Goal: Task Accomplishment & Management: Complete application form

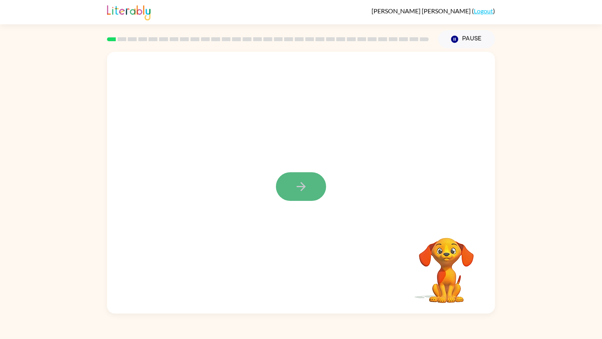
click at [307, 182] on icon "button" at bounding box center [301, 186] width 14 height 14
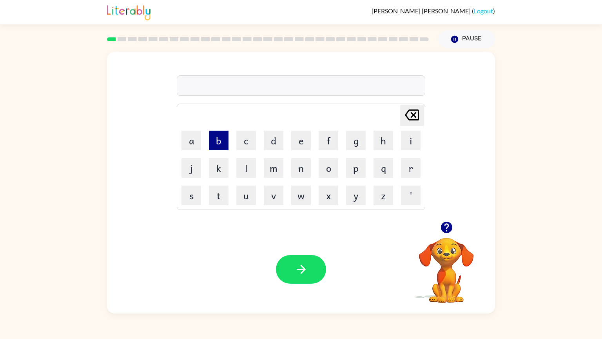
click at [223, 147] on button "b" at bounding box center [219, 140] width 20 height 20
click at [328, 172] on button "o" at bounding box center [329, 168] width 20 height 20
click at [199, 85] on div "bo" at bounding box center [301, 86] width 244 height 16
click at [247, 197] on button "u" at bounding box center [246, 195] width 20 height 20
type button "u"
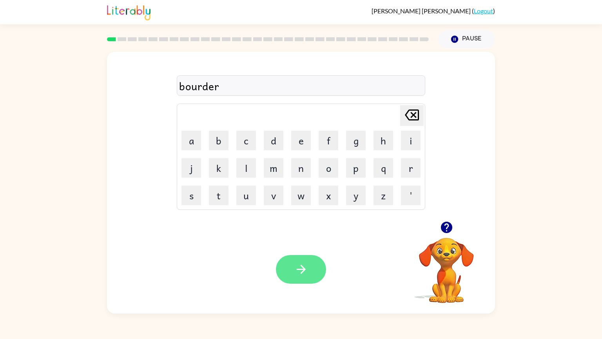
click at [292, 272] on button "button" at bounding box center [301, 269] width 50 height 29
click at [309, 273] on button "button" at bounding box center [301, 269] width 50 height 29
click at [311, 282] on button "button" at bounding box center [301, 269] width 50 height 29
click at [301, 273] on icon "button" at bounding box center [300, 268] width 9 height 9
click at [286, 278] on button "button" at bounding box center [301, 269] width 50 height 29
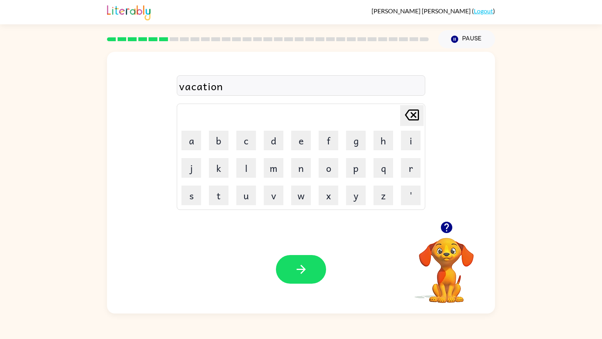
click at [306, 288] on div "Your browser must support playing .mp4 files to use Literably. Please try using…" at bounding box center [301, 269] width 388 height 88
click at [308, 276] on button "button" at bounding box center [301, 269] width 50 height 29
click at [288, 274] on button "button" at bounding box center [301, 269] width 50 height 29
click at [309, 266] on button "button" at bounding box center [301, 269] width 50 height 29
click at [323, 276] on button "button" at bounding box center [301, 269] width 50 height 29
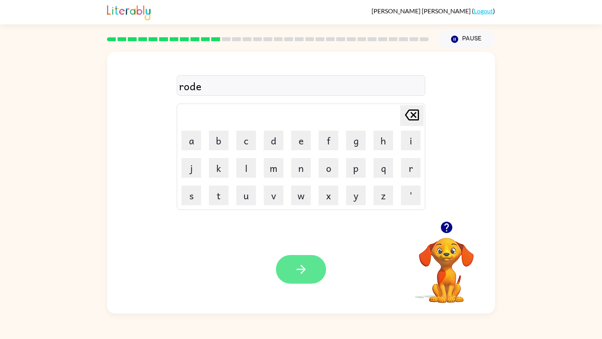
click at [298, 280] on button "button" at bounding box center [301, 269] width 50 height 29
click at [304, 268] on icon "button" at bounding box center [301, 269] width 14 height 14
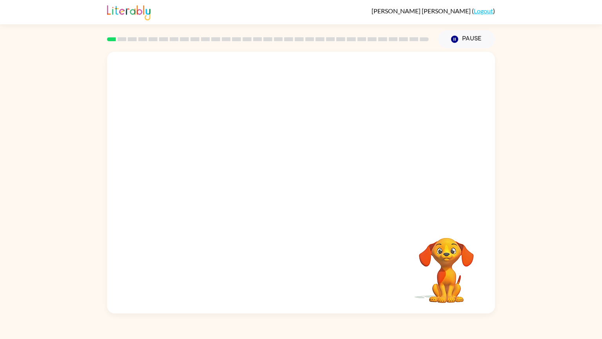
click at [178, 163] on video "Your browser must support playing .mp4 files to use Literably. Please try using…" at bounding box center [301, 136] width 388 height 169
click at [192, 176] on video "Your browser must support playing .mp4 files to use Literably. Please try using…" at bounding box center [301, 136] width 388 height 169
click at [308, 190] on button "button" at bounding box center [301, 186] width 50 height 29
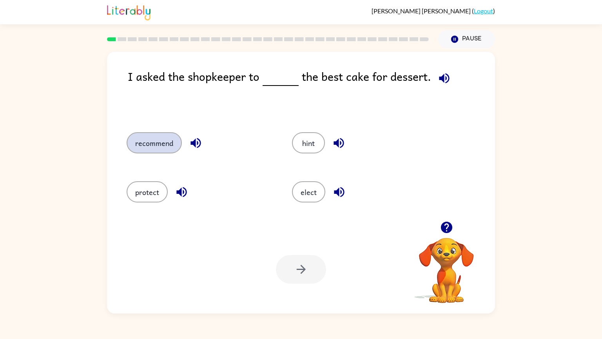
click at [147, 141] on button "recommend" at bounding box center [154, 142] width 55 height 21
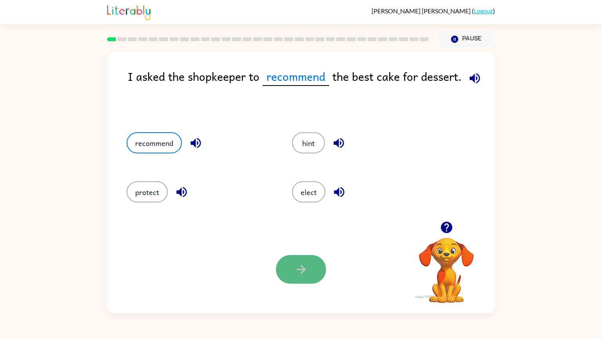
click at [318, 267] on button "button" at bounding box center [301, 269] width 50 height 29
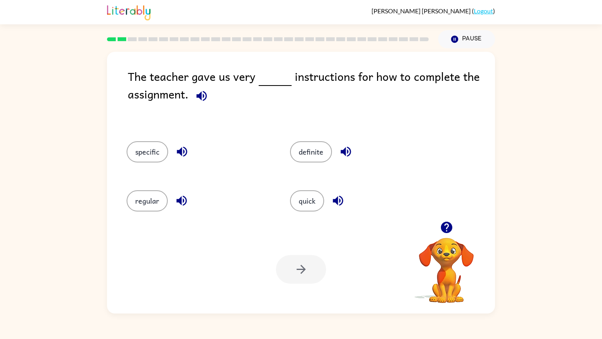
click at [346, 149] on icon "button" at bounding box center [346, 152] width 14 height 14
click at [185, 158] on icon "button" at bounding box center [182, 152] width 14 height 14
click at [151, 167] on div "specific" at bounding box center [193, 150] width 163 height 49
click at [149, 152] on button "specific" at bounding box center [148, 151] width 42 height 21
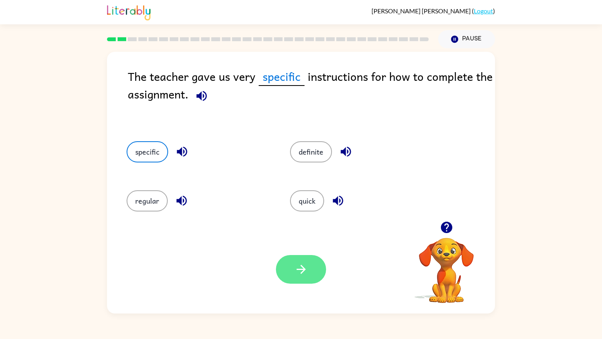
click at [298, 271] on icon "button" at bounding box center [301, 269] width 14 height 14
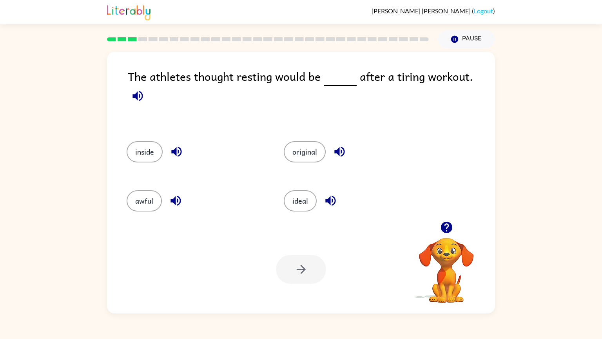
click at [173, 196] on icon "button" at bounding box center [175, 201] width 10 height 10
click at [137, 190] on button "awful" at bounding box center [144, 200] width 35 height 21
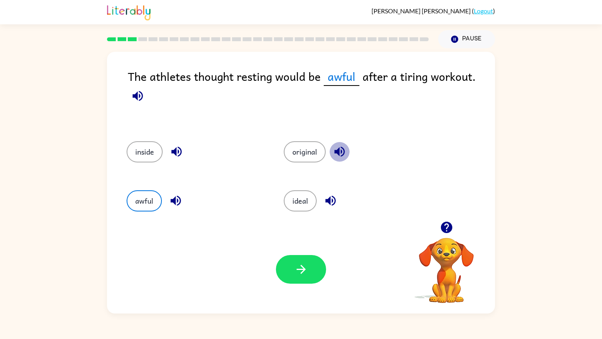
click at [333, 149] on icon "button" at bounding box center [340, 152] width 14 height 14
click at [324, 199] on icon "button" at bounding box center [331, 201] width 14 height 14
click at [288, 205] on button "ideal" at bounding box center [300, 200] width 33 height 21
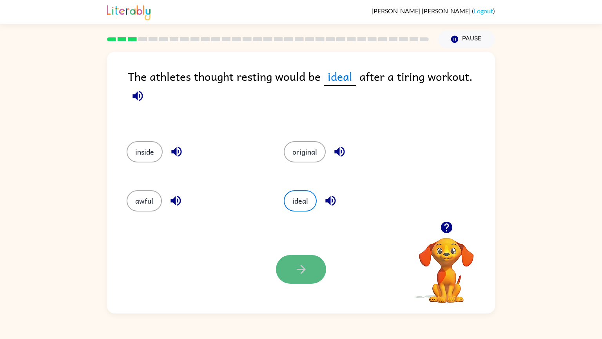
click at [290, 279] on button "button" at bounding box center [301, 269] width 50 height 29
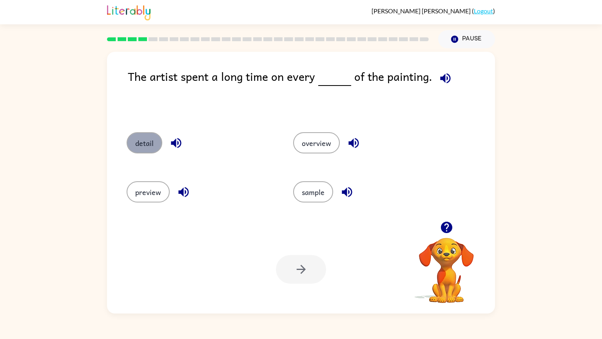
click at [127, 147] on button "detail" at bounding box center [145, 142] width 36 height 21
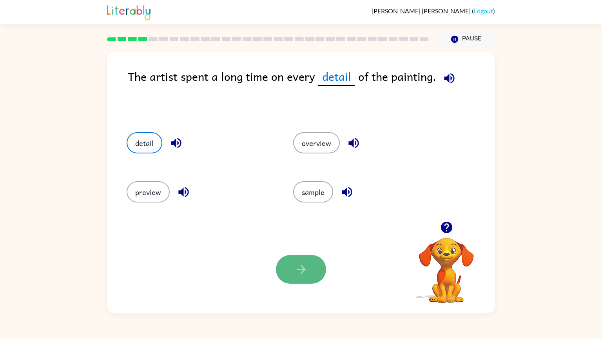
click at [303, 260] on button "button" at bounding box center [301, 269] width 50 height 29
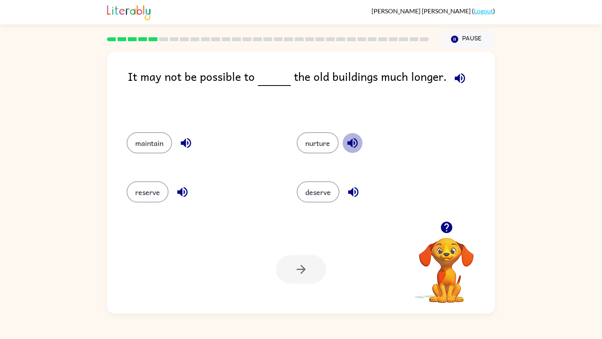
click at [351, 138] on icon "button" at bounding box center [353, 143] width 14 height 14
click at [185, 143] on icon "button" at bounding box center [186, 143] width 10 height 10
click at [455, 38] on icon "Pause" at bounding box center [454, 39] width 9 height 9
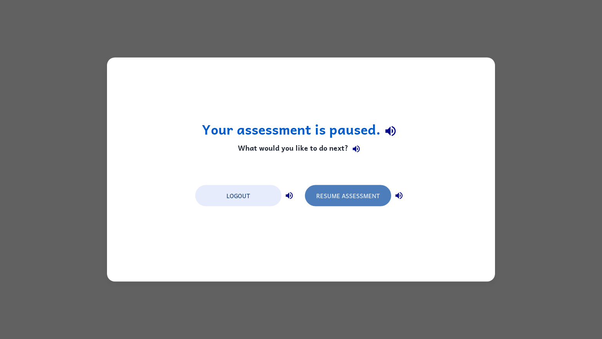
click at [332, 202] on button "Resume Assessment" at bounding box center [348, 195] width 86 height 21
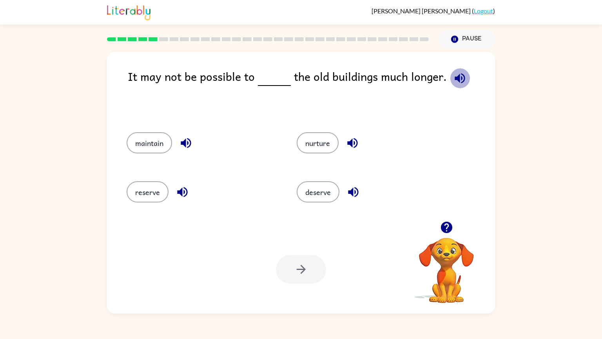
click at [453, 82] on icon "button" at bounding box center [460, 78] width 14 height 14
click at [147, 148] on button "maintain" at bounding box center [149, 142] width 45 height 21
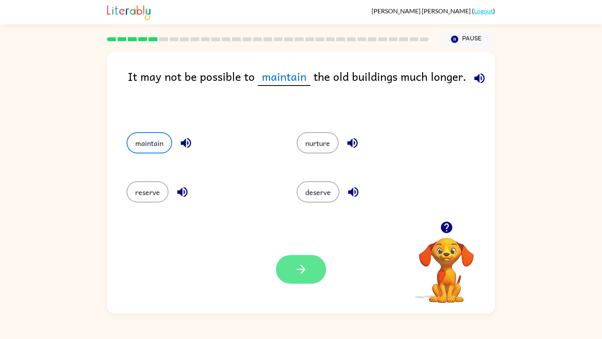
click at [305, 275] on icon "button" at bounding box center [301, 269] width 14 height 14
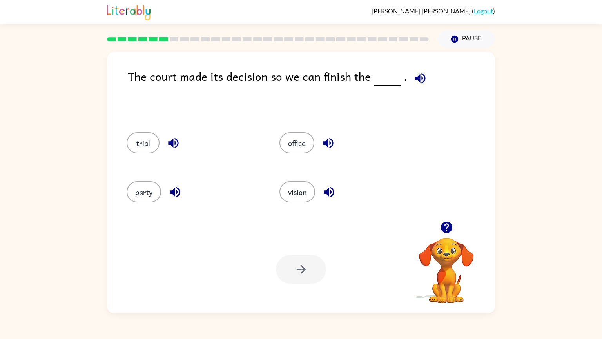
click at [178, 143] on icon "button" at bounding box center [173, 143] width 10 height 10
click at [173, 192] on icon "button" at bounding box center [175, 192] width 10 height 10
click at [324, 197] on icon "button" at bounding box center [329, 192] width 14 height 14
click at [333, 143] on icon "button" at bounding box center [328, 143] width 14 height 14
click at [311, 188] on button "vision" at bounding box center [297, 191] width 36 height 21
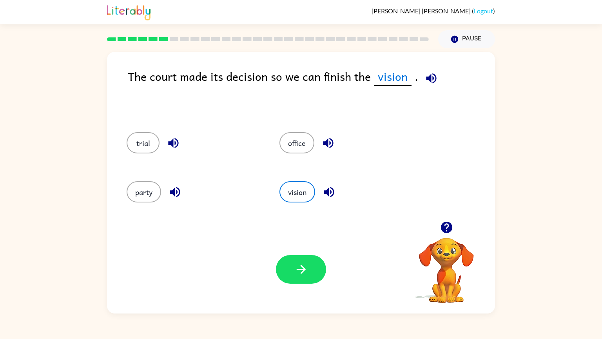
click at [424, 84] on icon "button" at bounding box center [431, 78] width 14 height 14
click at [292, 141] on button "office" at bounding box center [296, 142] width 35 height 21
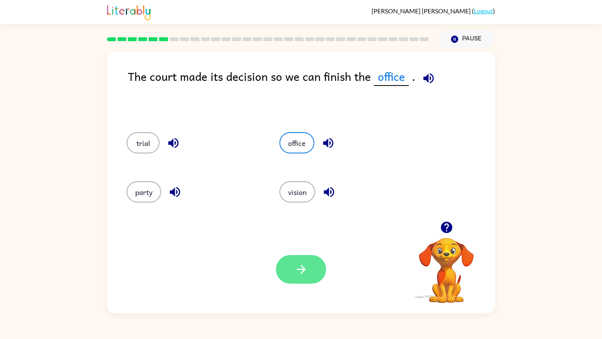
click at [304, 266] on icon "button" at bounding box center [301, 269] width 14 height 14
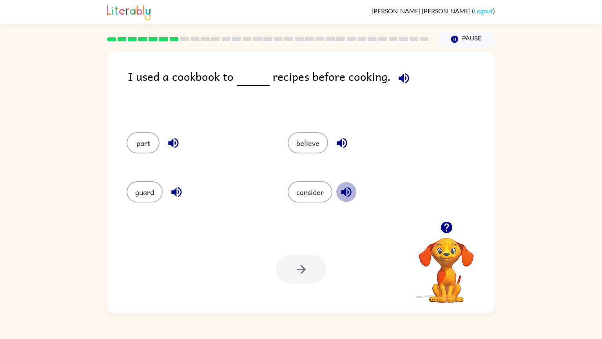
click at [350, 192] on icon "button" at bounding box center [346, 192] width 10 height 10
click at [176, 191] on icon "button" at bounding box center [176, 192] width 10 height 10
click at [318, 200] on button "consider" at bounding box center [310, 191] width 45 height 21
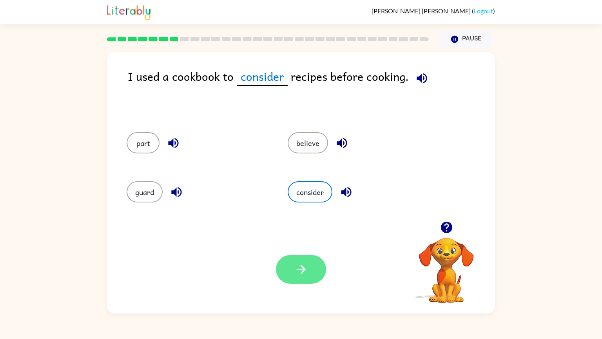
click at [313, 271] on button "button" at bounding box center [301, 269] width 50 height 29
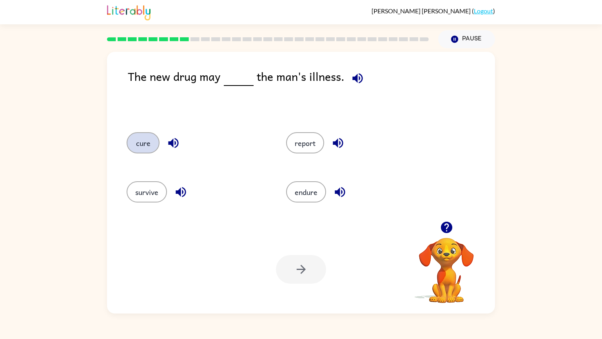
click at [133, 150] on button "cure" at bounding box center [143, 142] width 33 height 21
click at [301, 264] on icon "button" at bounding box center [301, 269] width 14 height 14
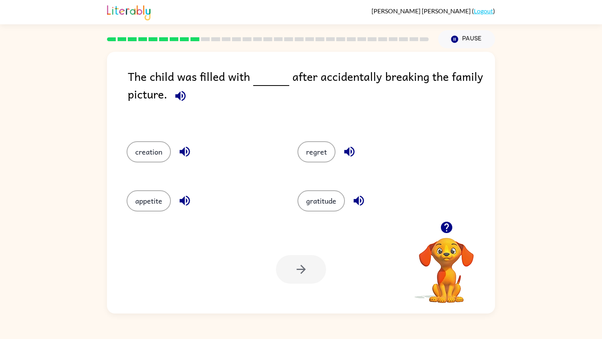
click at [174, 104] on button "button" at bounding box center [180, 96] width 20 height 20
click at [358, 204] on icon "button" at bounding box center [358, 201] width 10 height 10
click at [350, 150] on icon "button" at bounding box center [349, 152] width 10 height 10
click at [318, 150] on button "regret" at bounding box center [316, 151] width 38 height 21
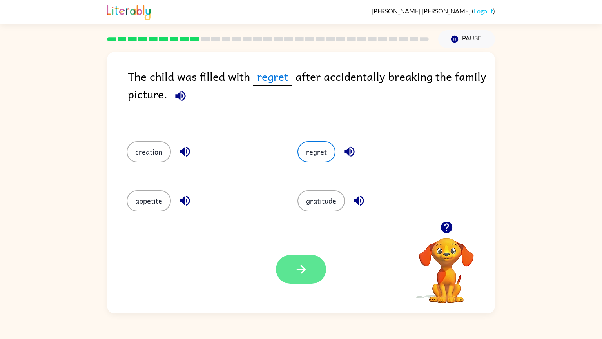
click at [306, 263] on icon "button" at bounding box center [301, 269] width 14 height 14
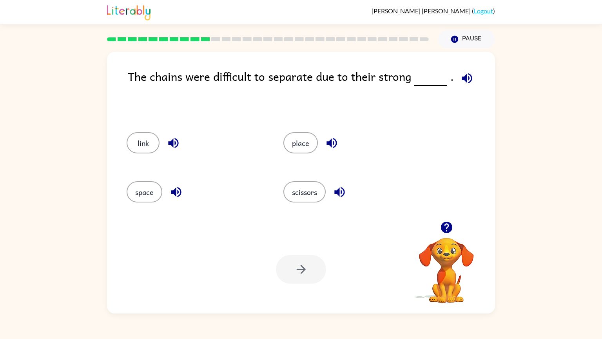
click at [149, 160] on div "link" at bounding box center [190, 141] width 157 height 49
click at [147, 153] on button "link" at bounding box center [143, 142] width 33 height 21
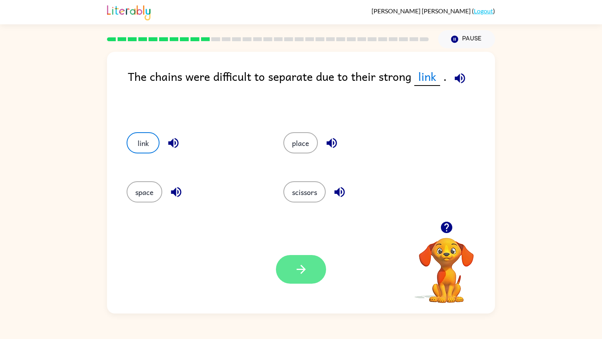
click at [302, 276] on icon "button" at bounding box center [301, 269] width 14 height 14
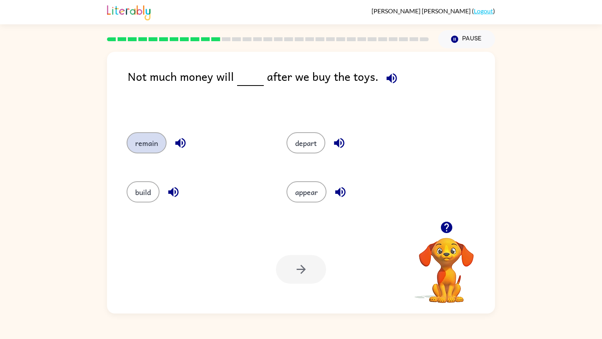
click at [133, 152] on button "remain" at bounding box center [147, 142] width 40 height 21
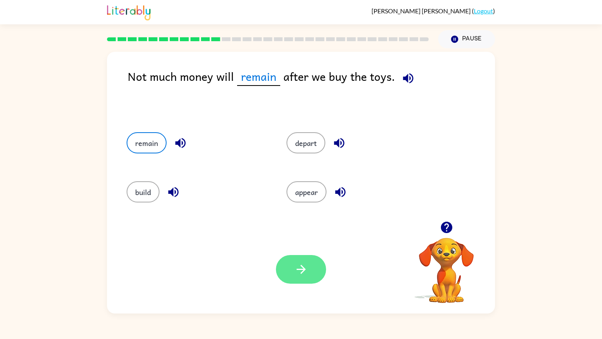
click at [305, 274] on icon "button" at bounding box center [301, 269] width 14 height 14
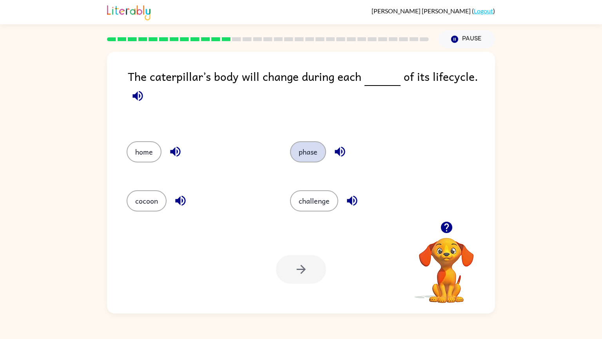
click at [307, 156] on button "phase" at bounding box center [308, 151] width 36 height 21
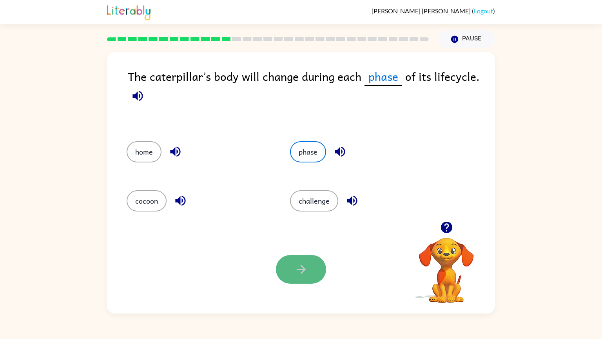
click at [304, 256] on button "button" at bounding box center [301, 269] width 50 height 29
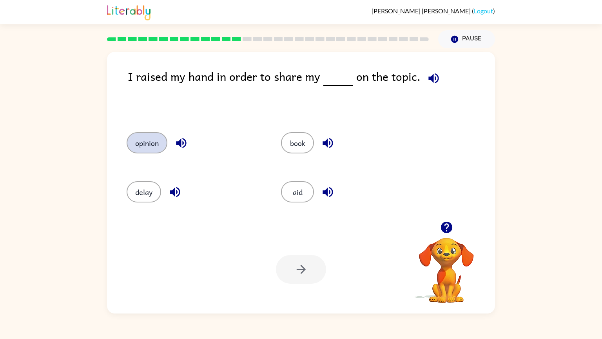
click at [142, 141] on button "opinion" at bounding box center [147, 142] width 41 height 21
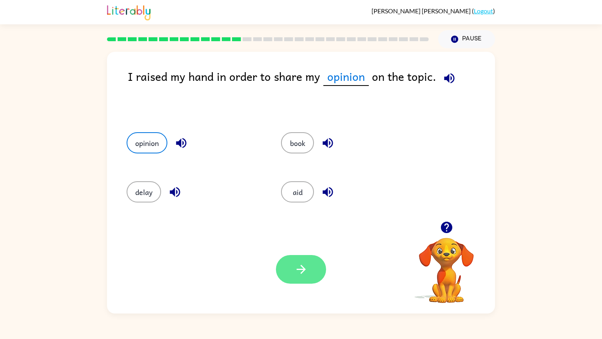
click at [299, 273] on icon "button" at bounding box center [301, 269] width 14 height 14
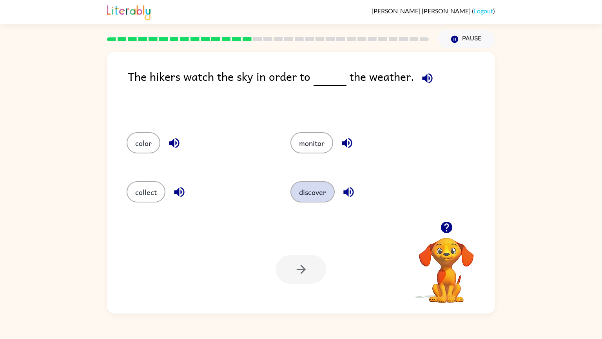
click at [309, 187] on button "discover" at bounding box center [312, 191] width 44 height 21
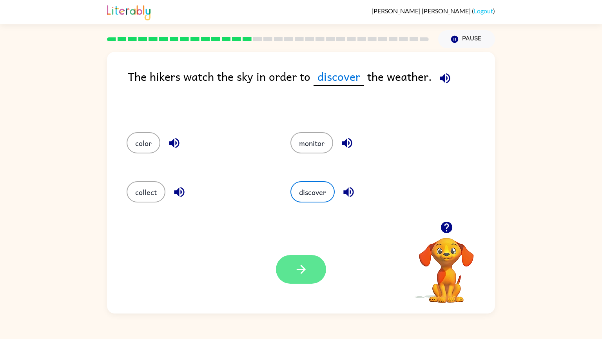
click at [293, 274] on button "button" at bounding box center [301, 269] width 50 height 29
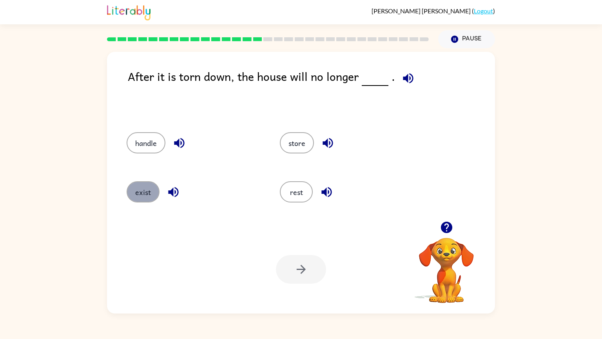
click at [132, 196] on button "exist" at bounding box center [143, 191] width 33 height 21
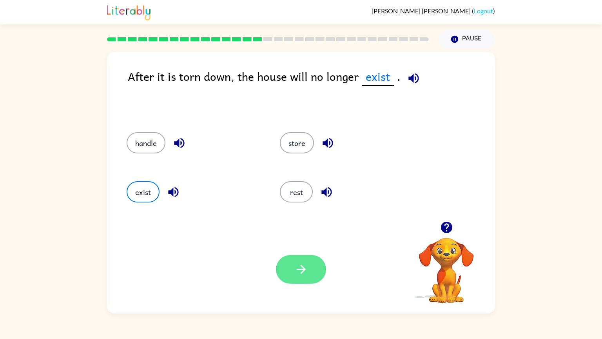
click at [306, 276] on button "button" at bounding box center [301, 269] width 50 height 29
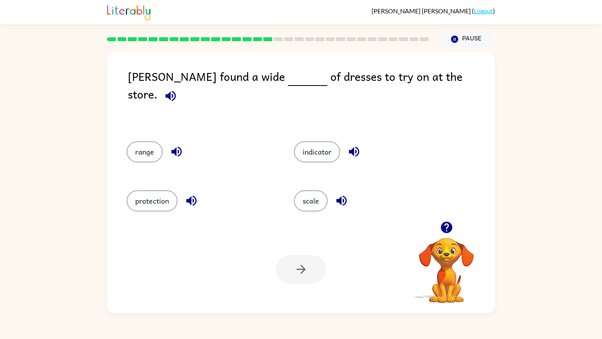
click at [181, 85] on span at bounding box center [169, 94] width 23 height 18
click at [181, 87] on button "button" at bounding box center [171, 96] width 20 height 20
click at [347, 145] on icon "button" at bounding box center [354, 152] width 14 height 14
click at [337, 196] on icon "button" at bounding box center [342, 201] width 14 height 14
click at [175, 147] on icon "button" at bounding box center [176, 152] width 10 height 10
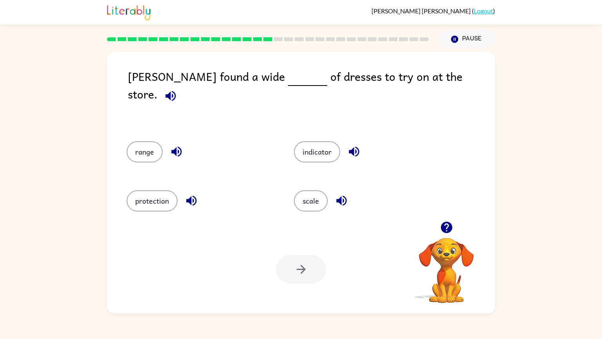
click at [192, 196] on icon "button" at bounding box center [192, 201] width 14 height 14
click at [352, 147] on icon "button" at bounding box center [354, 152] width 10 height 10
click at [168, 146] on button "button" at bounding box center [177, 151] width 20 height 20
click at [148, 142] on button "range" at bounding box center [145, 151] width 36 height 21
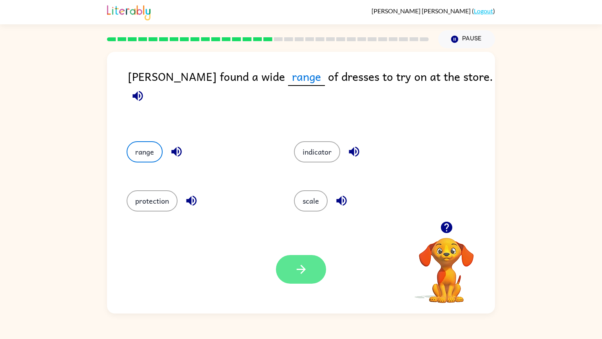
click at [297, 271] on icon "button" at bounding box center [301, 269] width 14 height 14
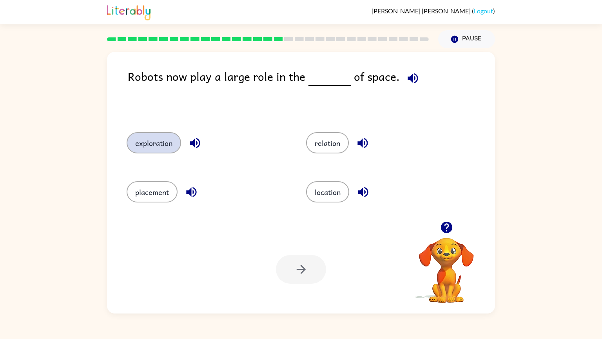
click at [165, 150] on button "exploration" at bounding box center [154, 142] width 54 height 21
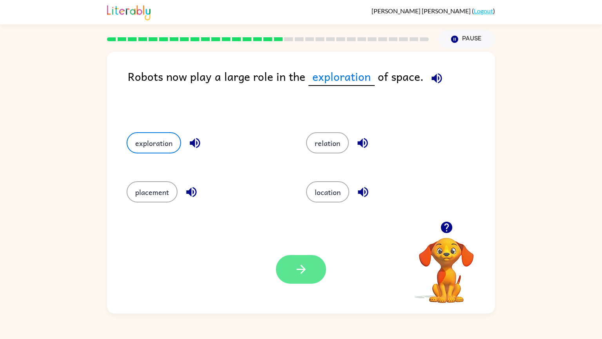
click at [322, 273] on button "button" at bounding box center [301, 269] width 50 height 29
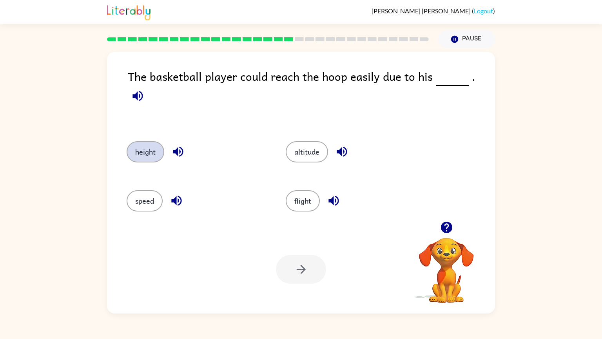
click at [144, 146] on button "height" at bounding box center [146, 151] width 38 height 21
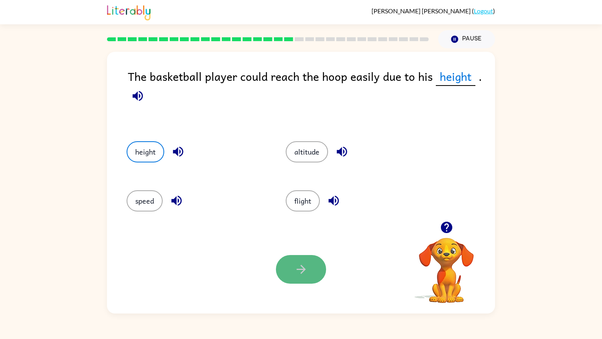
click at [292, 265] on button "button" at bounding box center [301, 269] width 50 height 29
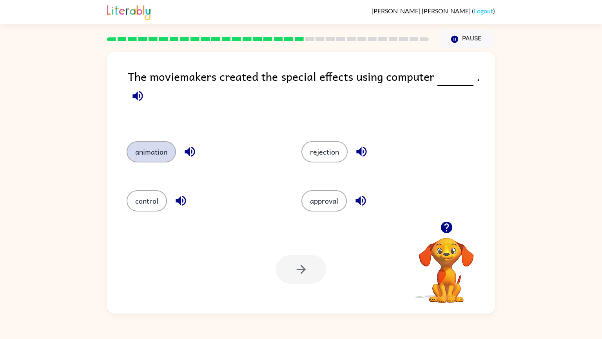
click at [152, 159] on button "animation" at bounding box center [151, 151] width 49 height 21
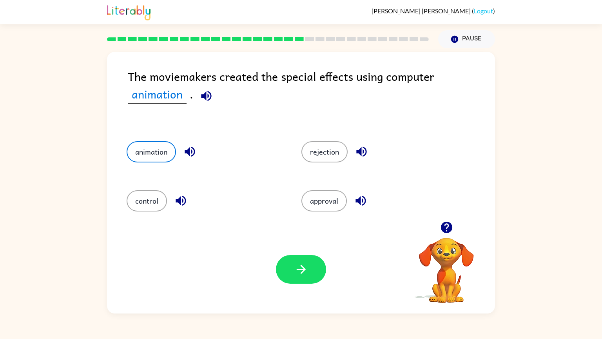
click at [290, 254] on div "Your browser must support playing .mp4 files to use Literably. Please try using…" at bounding box center [301, 269] width 388 height 88
click at [294, 261] on button "button" at bounding box center [301, 269] width 50 height 29
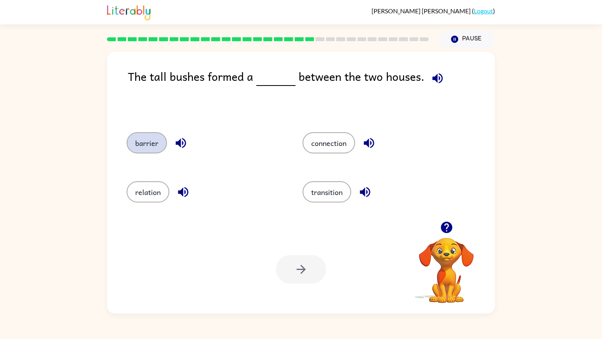
click at [133, 143] on button "barrier" at bounding box center [147, 142] width 40 height 21
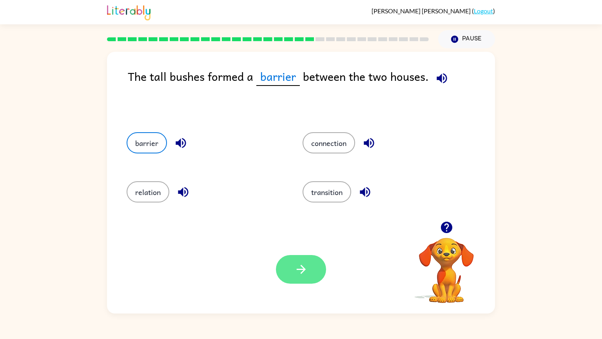
click at [285, 266] on button "button" at bounding box center [301, 269] width 50 height 29
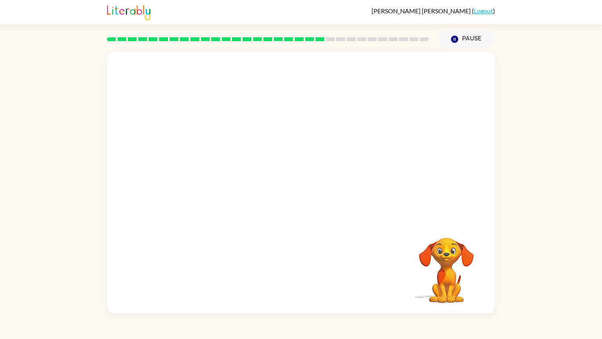
click at [206, 185] on video "Your browser must support playing .mp4 files to use Literably. Please try using…" at bounding box center [301, 136] width 388 height 169
click at [212, 199] on video "Your browser must support playing .mp4 files to use Literably. Please try using…" at bounding box center [301, 136] width 388 height 169
click at [206, 190] on video "Your browser must support playing .mp4 files to use Literably. Please try using…" at bounding box center [301, 136] width 388 height 169
click at [301, 193] on icon "button" at bounding box center [301, 186] width 14 height 14
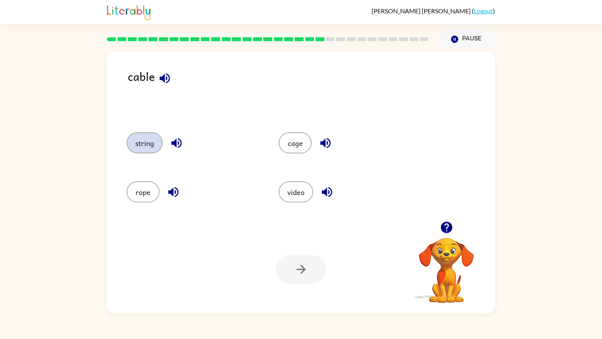
click at [152, 143] on button "string" at bounding box center [145, 142] width 36 height 21
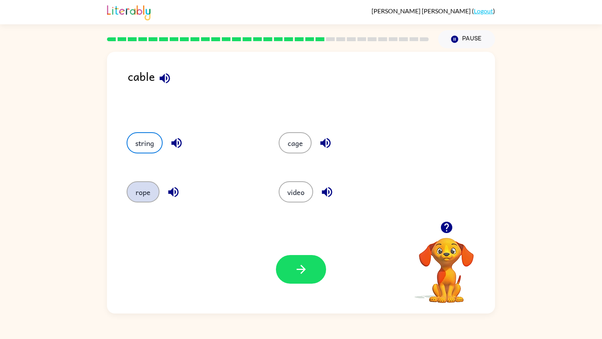
click at [159, 195] on button "rope" at bounding box center [143, 191] width 33 height 21
click at [127, 181] on button "rope" at bounding box center [143, 191] width 33 height 21
click at [310, 265] on button "button" at bounding box center [301, 269] width 50 height 29
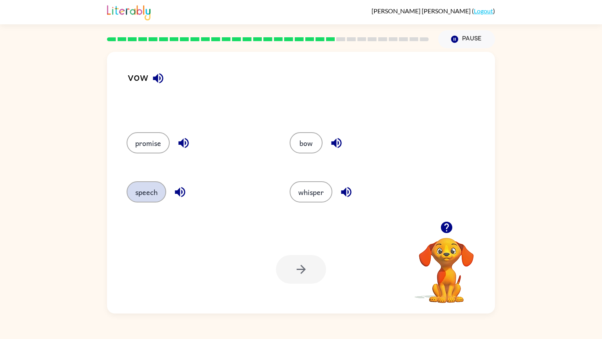
click at [136, 197] on button "speech" at bounding box center [147, 191] width 40 height 21
click at [298, 269] on icon "button" at bounding box center [300, 268] width 9 height 9
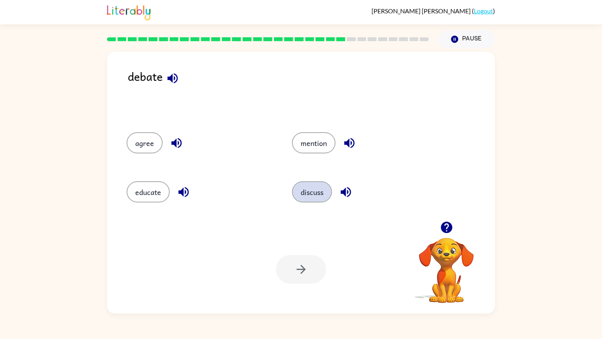
click at [307, 191] on button "discuss" at bounding box center [312, 191] width 40 height 21
click at [303, 279] on button "button" at bounding box center [301, 269] width 50 height 29
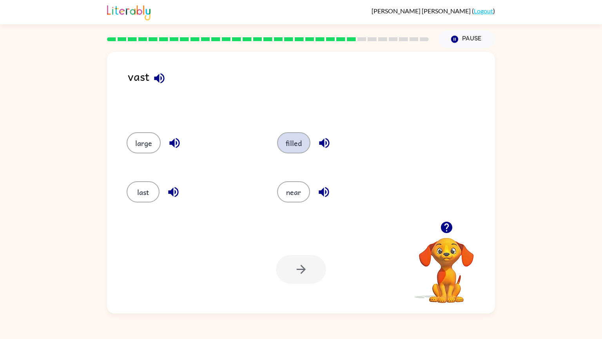
click at [290, 147] on button "filled" at bounding box center [293, 142] width 33 height 21
click at [294, 277] on button "button" at bounding box center [301, 269] width 50 height 29
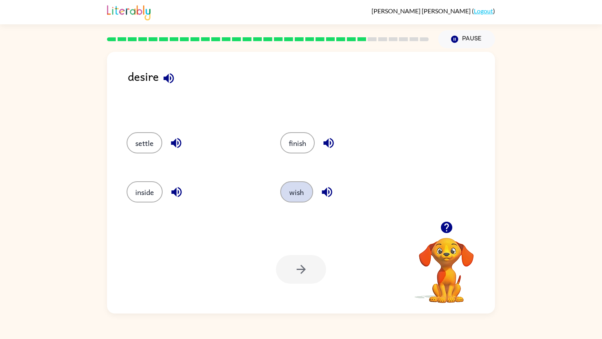
click at [297, 192] on button "wish" at bounding box center [296, 191] width 33 height 21
click at [225, 256] on div "Your browser must support playing .mp4 files to use Literably. Please try using…" at bounding box center [301, 269] width 388 height 88
click at [229, 243] on div "Your browser must support playing .mp4 files to use Literably. Please try using…" at bounding box center [301, 269] width 388 height 88
click at [299, 276] on button "button" at bounding box center [301, 269] width 50 height 29
click at [300, 279] on div at bounding box center [301, 269] width 50 height 29
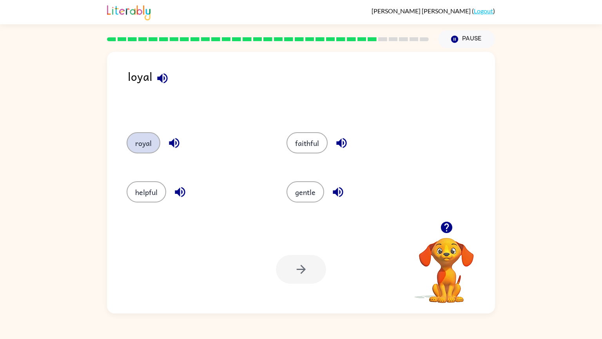
click at [149, 136] on button "royal" at bounding box center [144, 142] width 34 height 21
click at [312, 259] on button "button" at bounding box center [301, 269] width 50 height 29
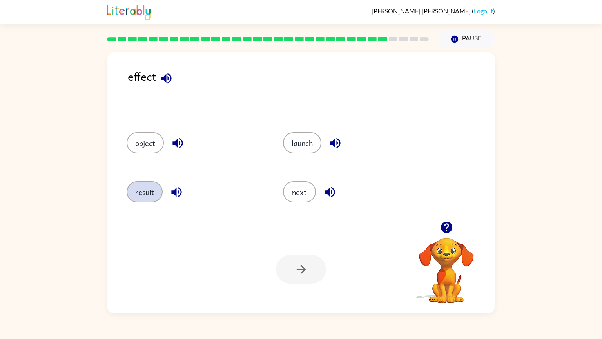
click at [145, 196] on button "result" at bounding box center [145, 191] width 36 height 21
click at [320, 272] on button "button" at bounding box center [301, 269] width 50 height 29
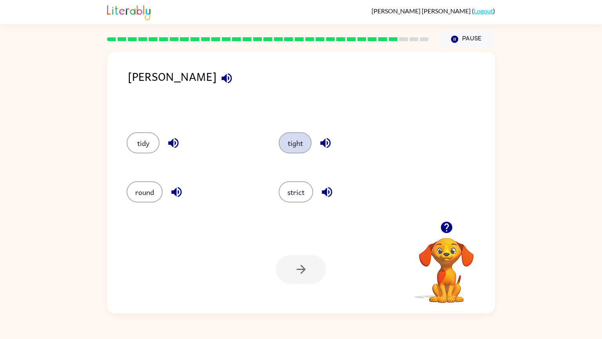
click at [292, 137] on button "tight" at bounding box center [295, 142] width 33 height 21
click at [294, 276] on button "button" at bounding box center [301, 269] width 50 height 29
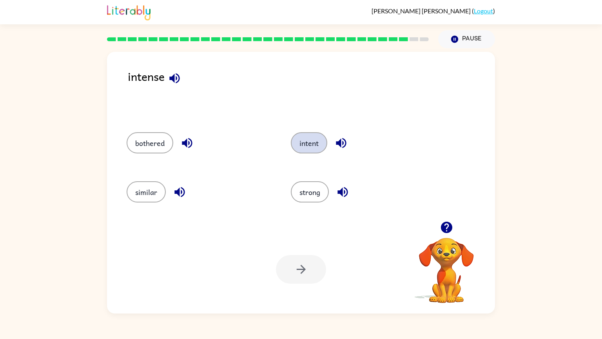
click at [313, 146] on button "intent" at bounding box center [309, 142] width 36 height 21
click at [294, 271] on icon "button" at bounding box center [301, 269] width 14 height 14
click at [298, 194] on button "task" at bounding box center [309, 191] width 33 height 21
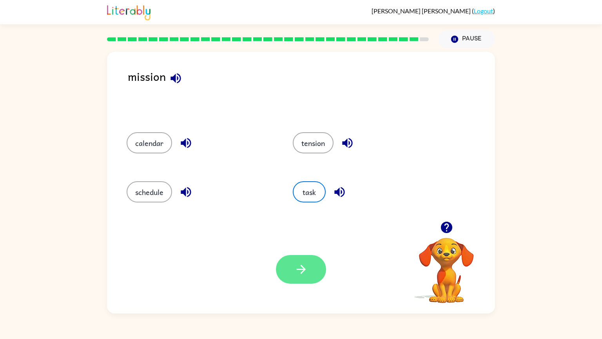
click at [286, 274] on button "button" at bounding box center [301, 269] width 50 height 29
